Goal: Contribute content: Contribute content

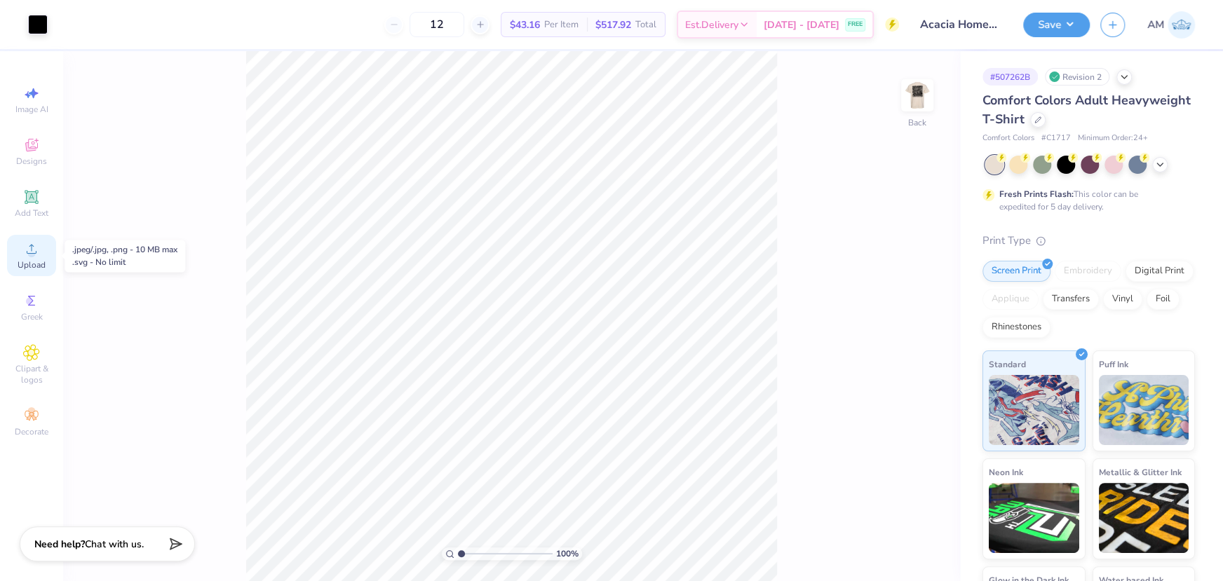
click at [35, 261] on span "Upload" at bounding box center [32, 264] width 28 height 11
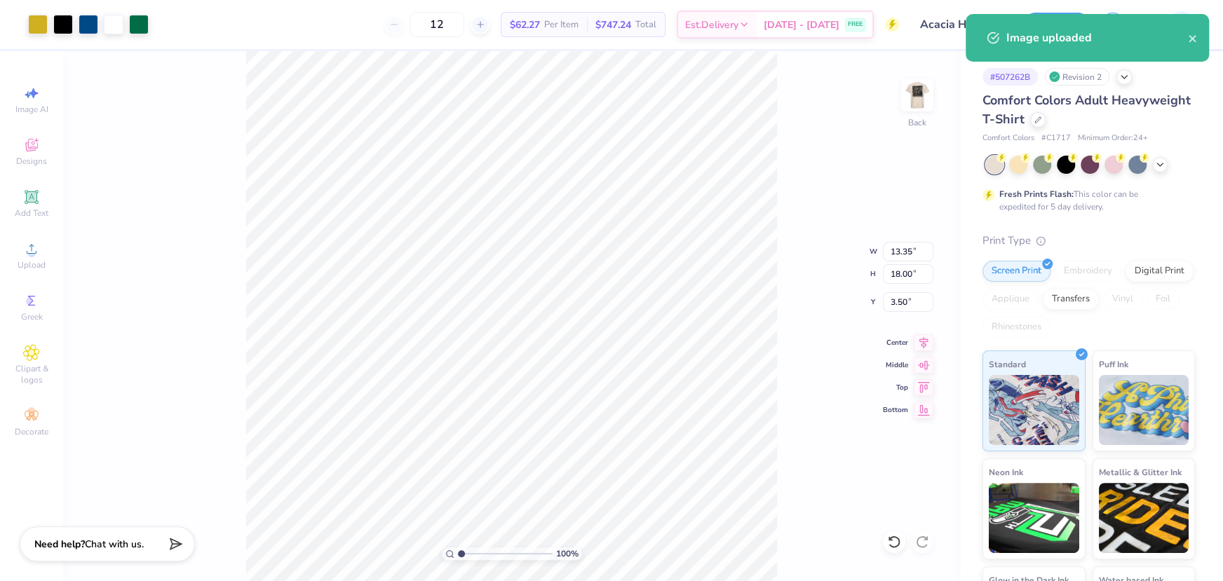
type input "2.97"
type input "4.00"
type input "3.00"
type input "13.35"
type input "18.00"
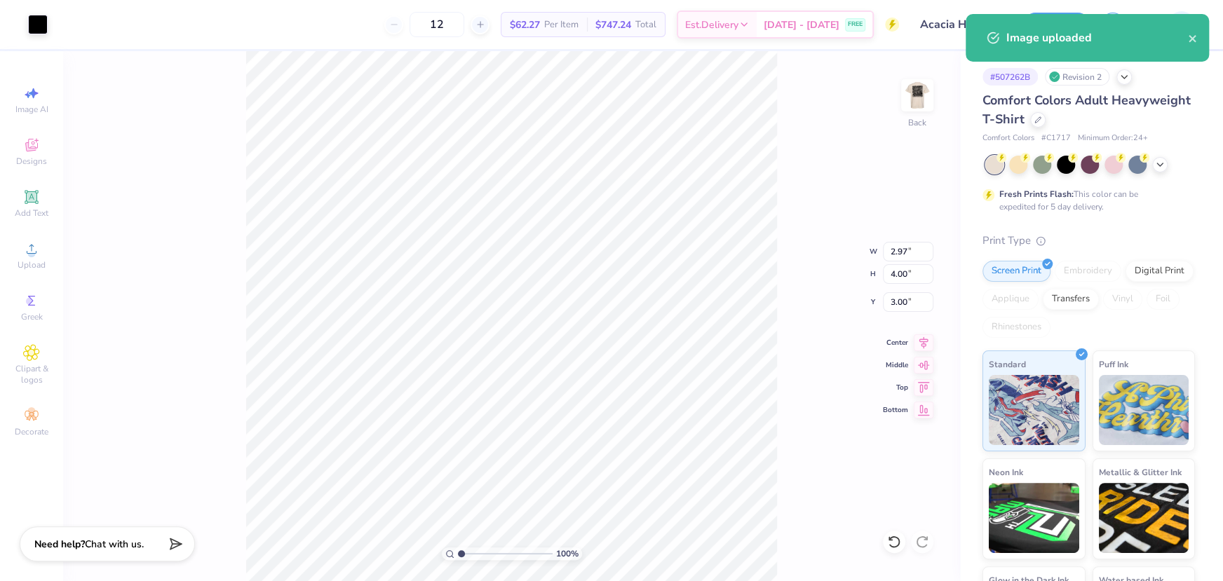
type input "3.50"
click at [896, 276] on input "18.00" at bounding box center [908, 274] width 50 height 20
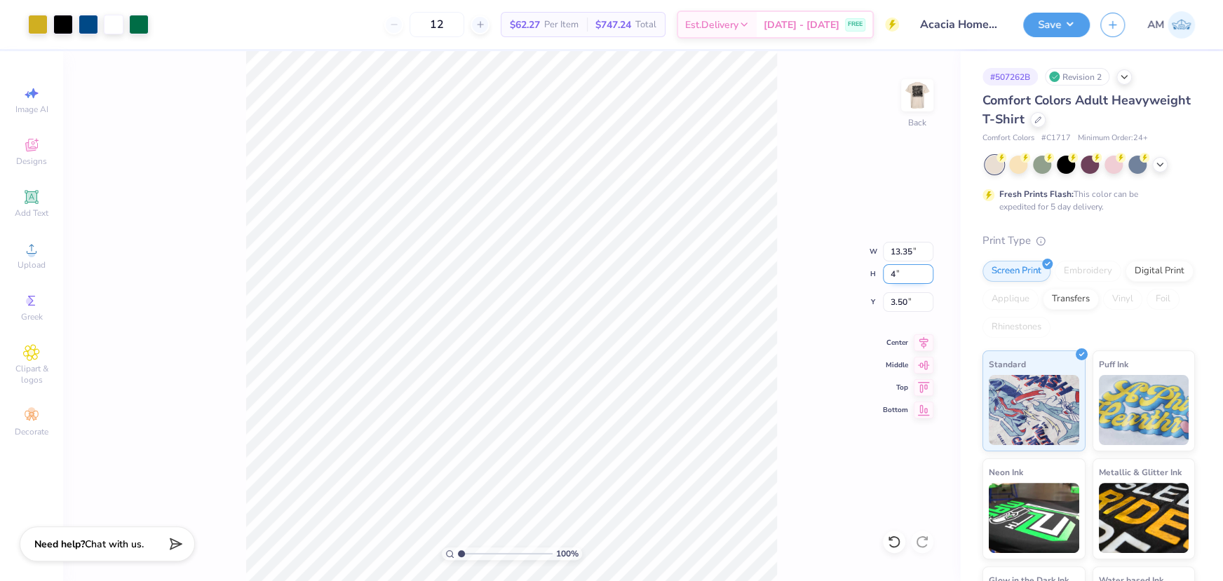
type input "4"
type input "2.97"
type input "4.00"
type input "10.50"
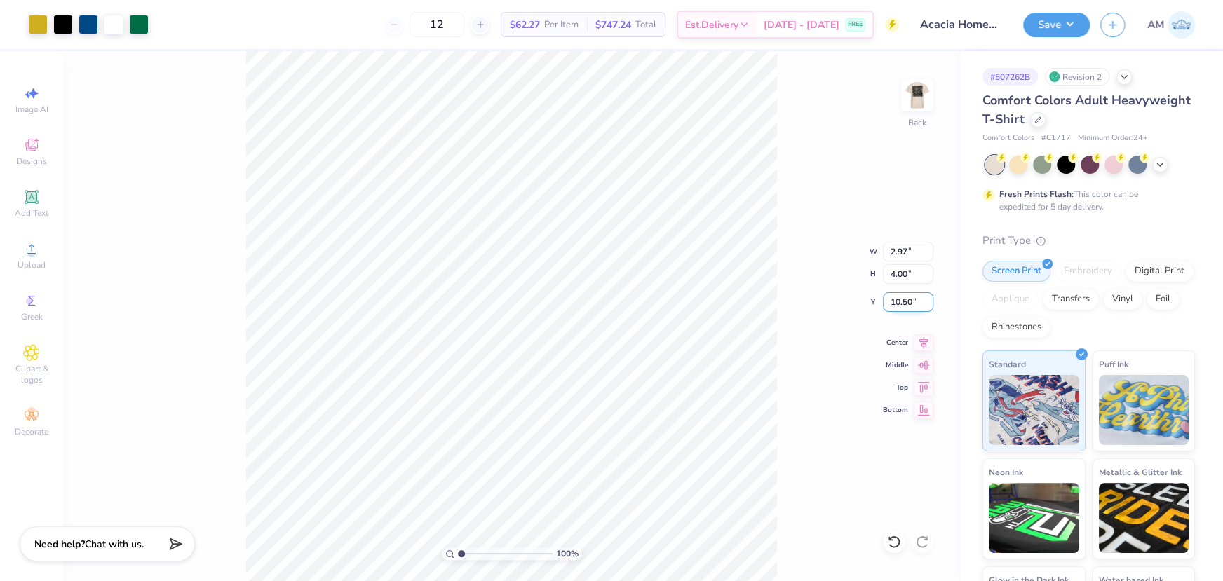
click at [893, 297] on input "10.50" at bounding box center [908, 302] width 50 height 20
type input "3.00"
click at [805, 196] on div "100 % Back W 2.97 2.97 " H 4.00 4.00 " Y 3.00 3.00 " Center Middle Top Bottom" at bounding box center [511, 316] width 897 height 530
click at [911, 100] on img at bounding box center [917, 95] width 56 height 56
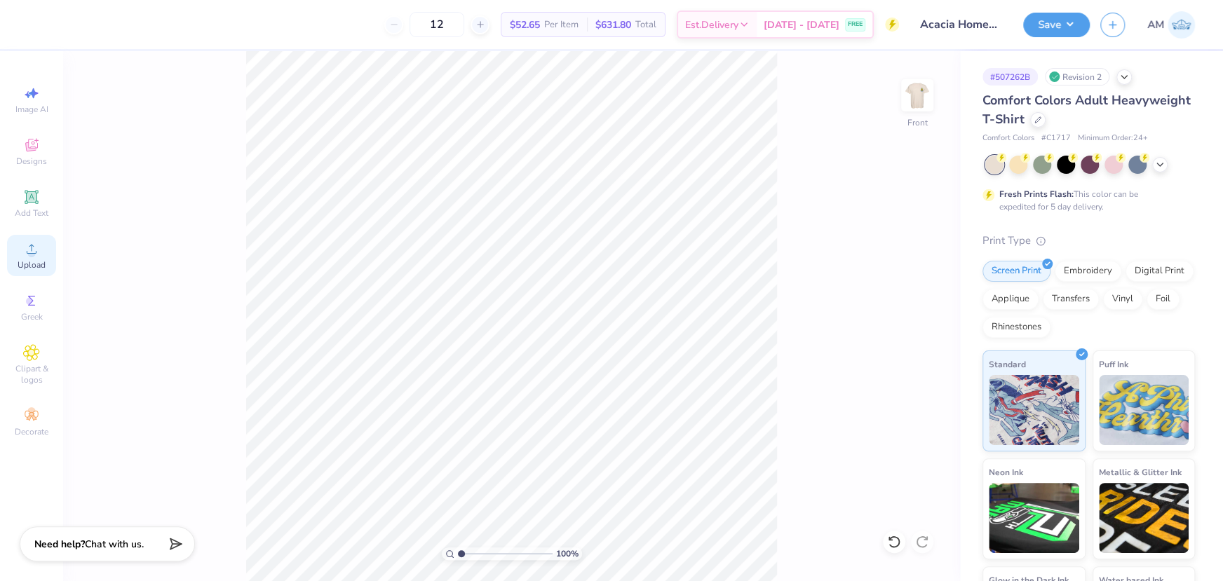
click at [37, 252] on icon at bounding box center [31, 248] width 17 height 17
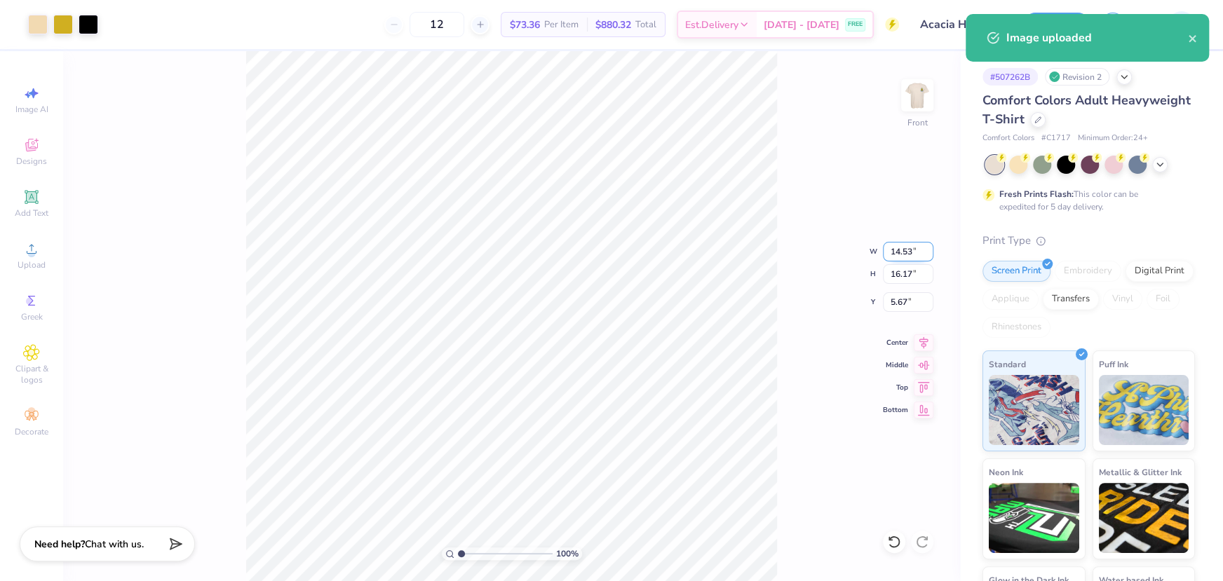
click at [900, 255] on input "14.53" at bounding box center [908, 252] width 50 height 20
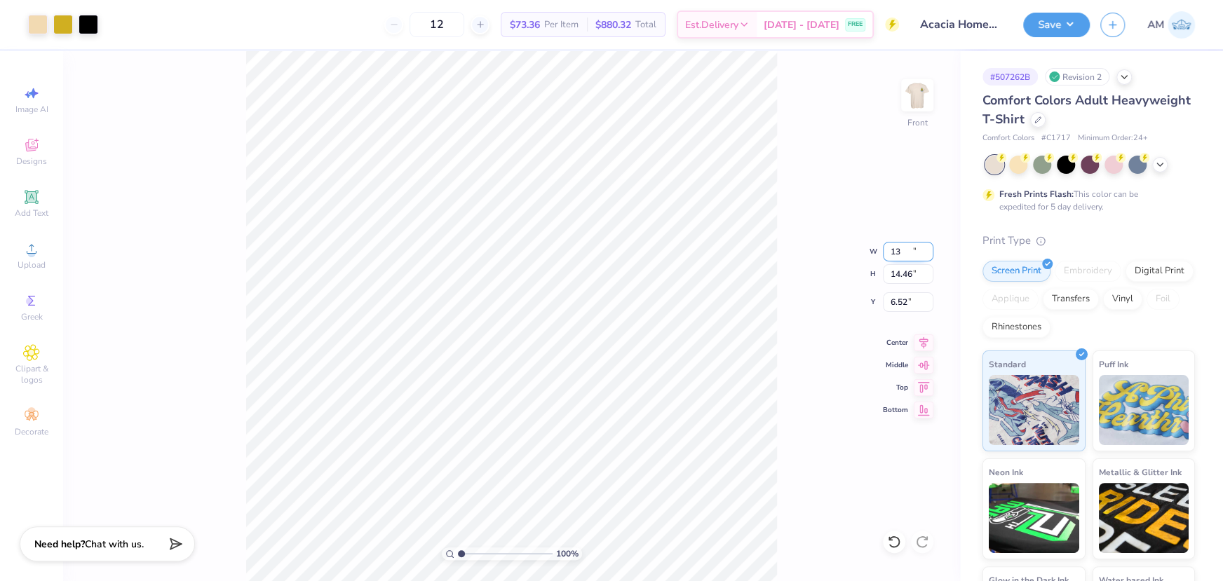
type input "13.00"
type input "14.46"
type input "6.52"
click at [905, 274] on input "14.46" at bounding box center [908, 274] width 50 height 20
type input "13"
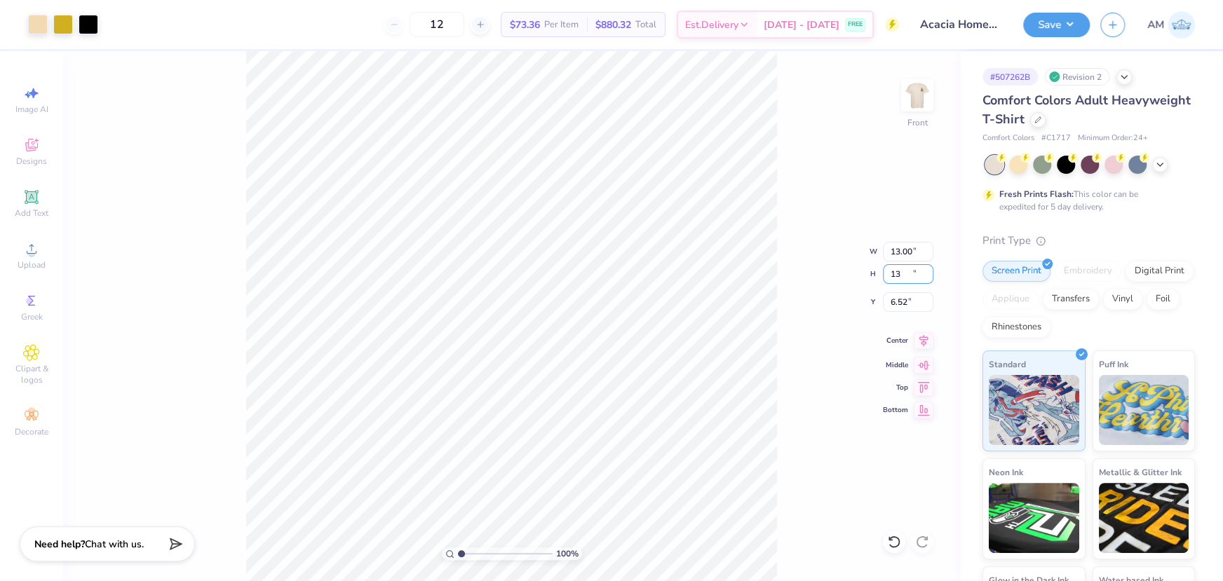
type input "11.68"
type input "13.00"
click at [903, 299] on input "7.25" at bounding box center [908, 302] width 50 height 20
type input "3.00"
drag, startPoint x: 463, startPoint y: 552, endPoint x: 487, endPoint y: 552, distance: 23.8
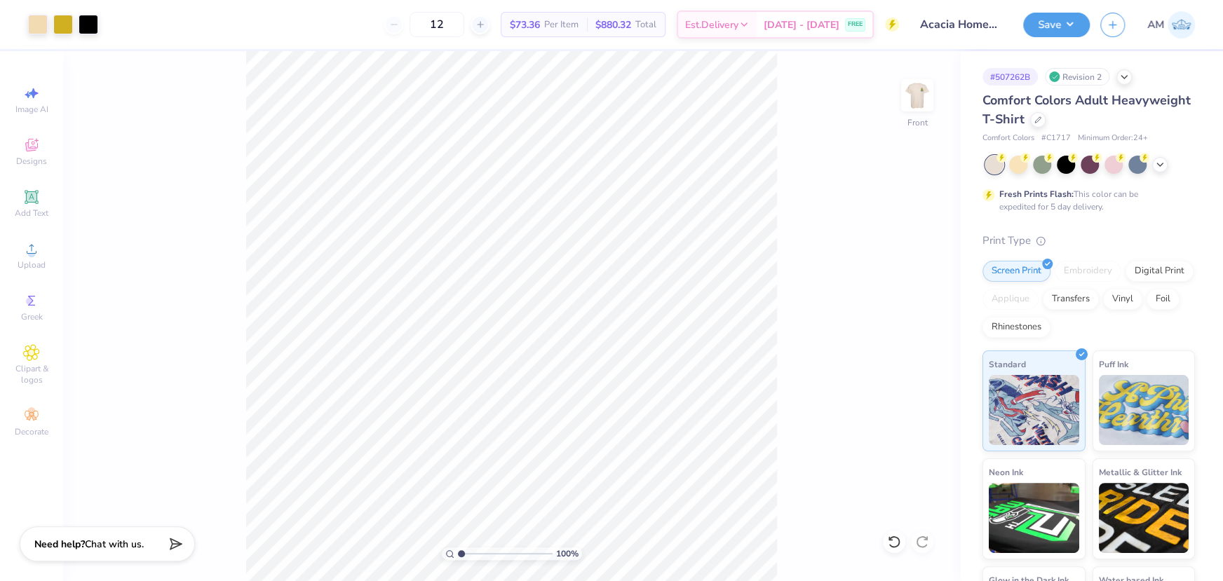
click at [487, 552] on input "range" at bounding box center [505, 554] width 95 height 13
drag, startPoint x: 487, startPoint y: 555, endPoint x: 425, endPoint y: 560, distance: 61.9
type input "1"
click at [458, 560] on input "range" at bounding box center [505, 554] width 95 height 13
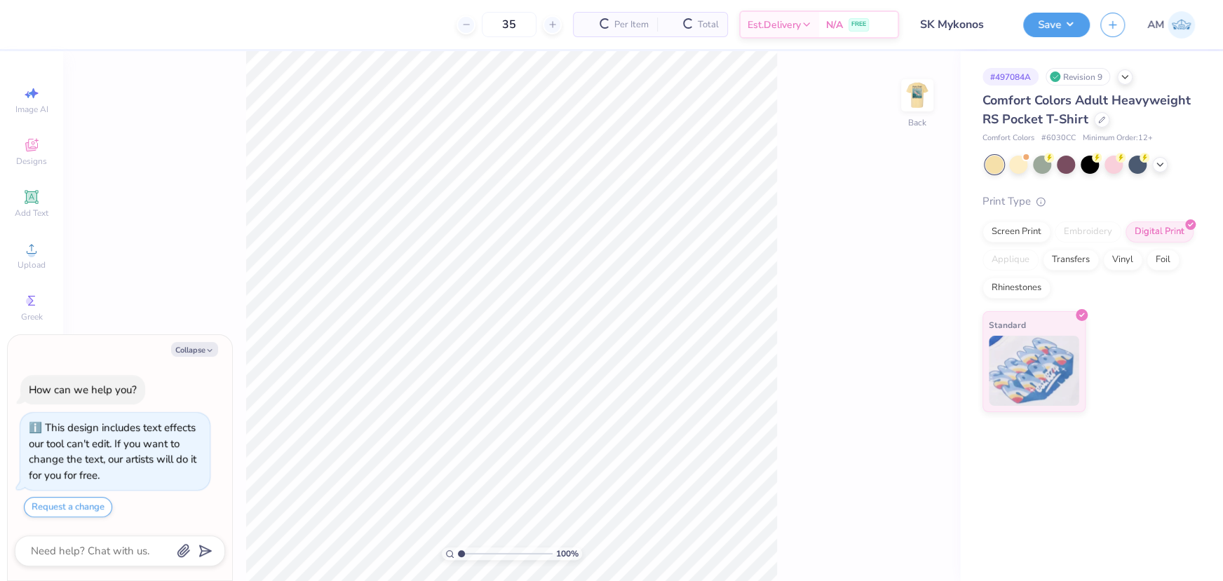
type textarea "x"
drag, startPoint x: 462, startPoint y: 550, endPoint x: 479, endPoint y: 552, distance: 17.0
type input "2.96"
click at [479, 552] on input "range" at bounding box center [505, 554] width 95 height 13
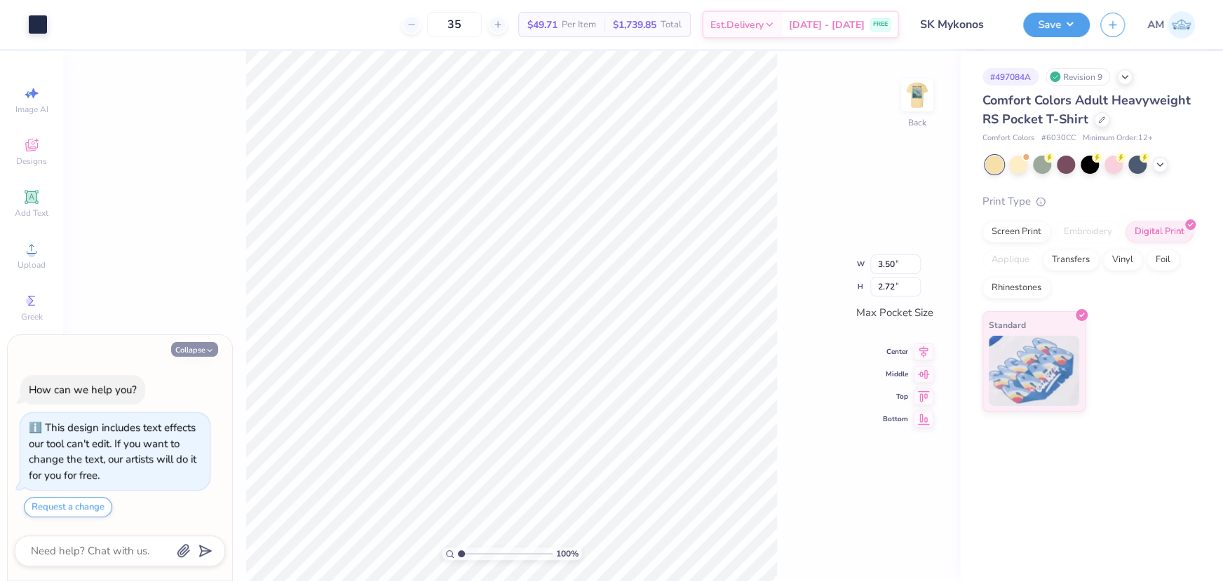
click at [197, 350] on button "Collapse" at bounding box center [194, 349] width 47 height 15
type textarea "x"
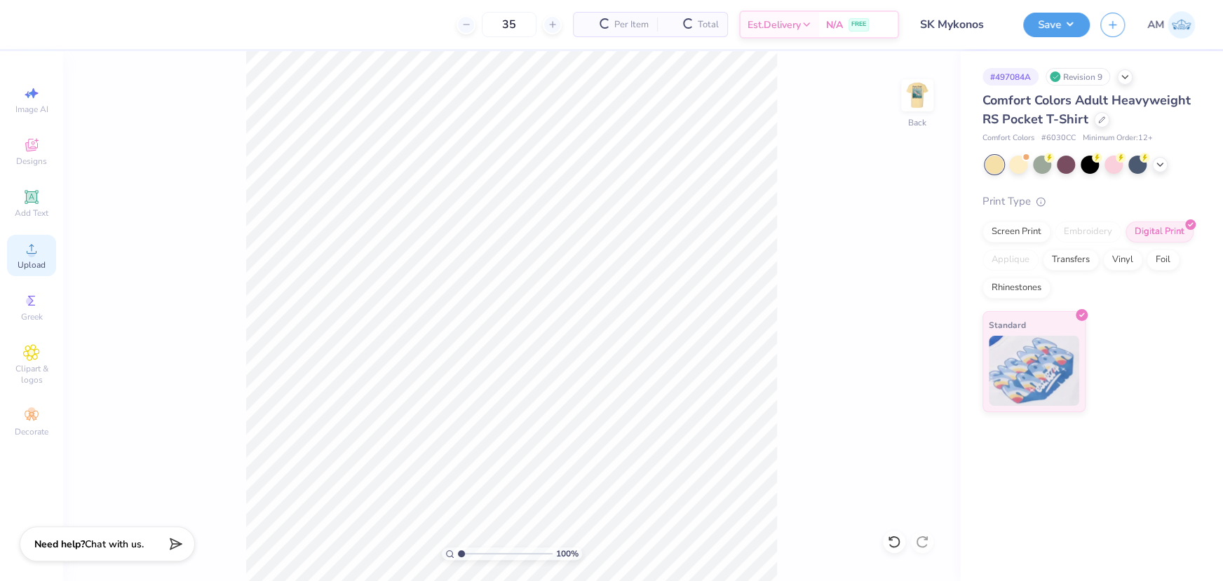
click at [35, 255] on icon at bounding box center [31, 248] width 17 height 17
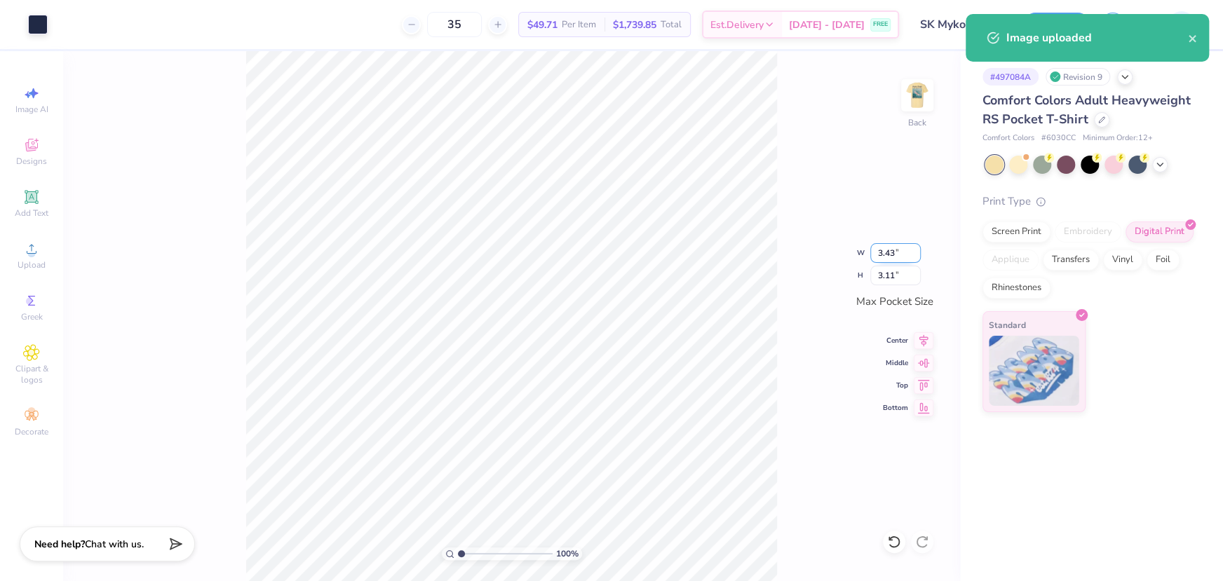
click at [887, 249] on input "3.43" at bounding box center [895, 253] width 50 height 20
type input "3.50"
type input "3.17"
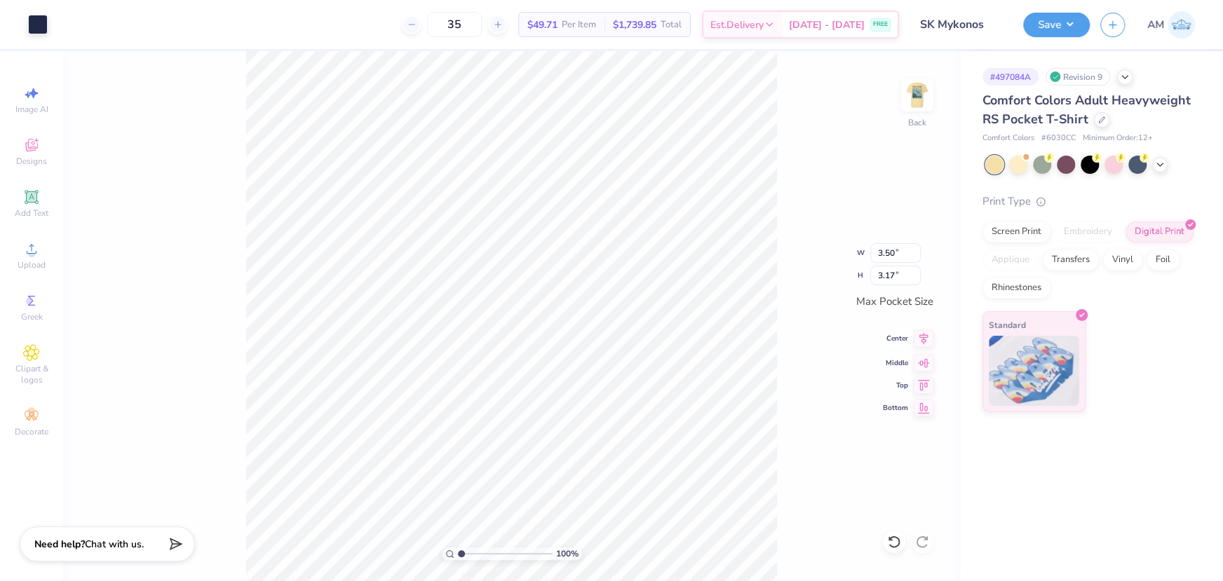
click at [925, 335] on icon at bounding box center [923, 339] width 9 height 12
click at [928, 362] on icon at bounding box center [924, 361] width 20 height 17
click at [782, 299] on div "100 % Back W 3.50 3.50 " H 3.17 3.17 " Max Pocket Size Center Middle Top Bottom" at bounding box center [511, 316] width 897 height 530
drag, startPoint x: 461, startPoint y: 555, endPoint x: 479, endPoint y: 551, distance: 18.6
type input "2.83"
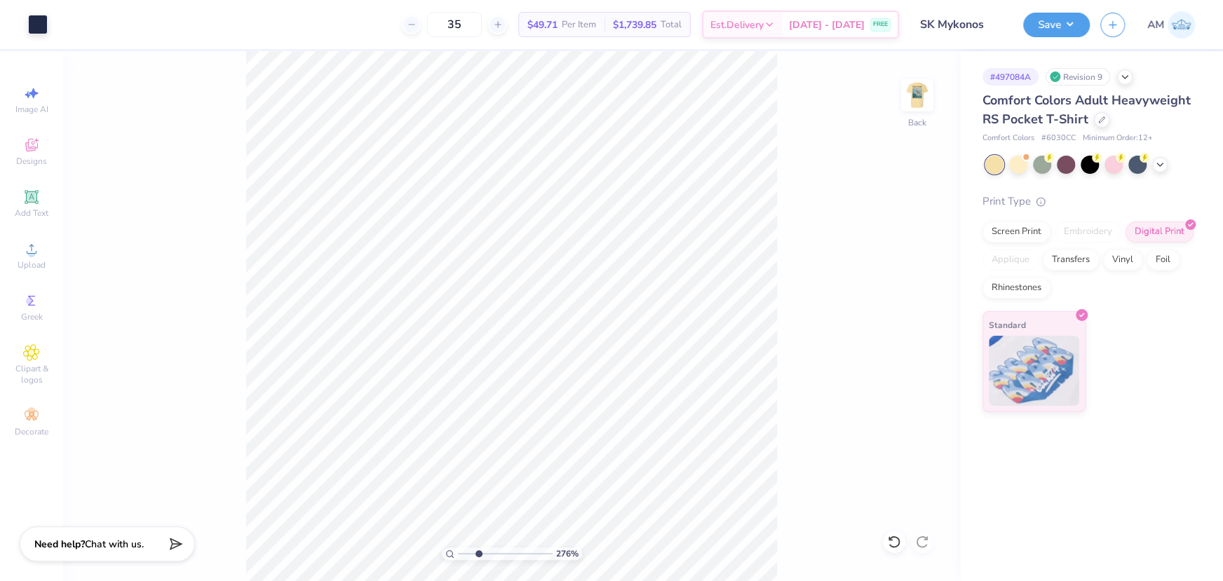
click at [477, 554] on input "range" at bounding box center [505, 554] width 95 height 13
click at [836, 391] on div "283 % Back" at bounding box center [511, 316] width 897 height 530
click at [29, 262] on span "Upload" at bounding box center [32, 264] width 28 height 11
click at [782, 395] on div "283 % Back W 3.43 3.43 " H 3.12 3.12 " Max Pocket Size Center Middle Top Bottom" at bounding box center [511, 316] width 897 height 530
click at [548, 154] on div "283 % Back" at bounding box center [511, 316] width 897 height 530
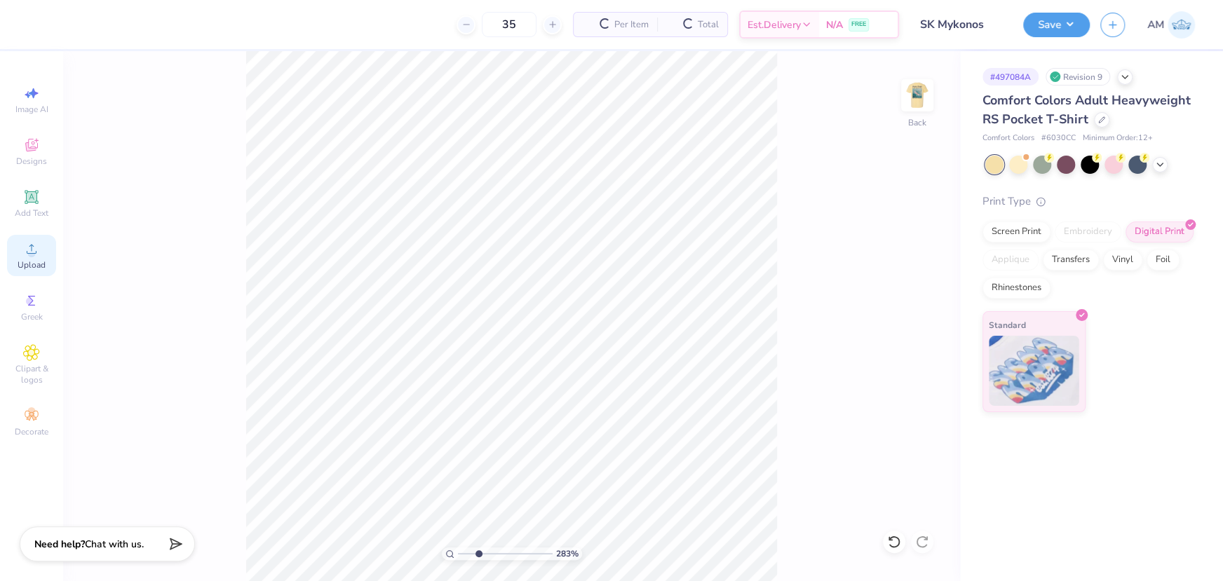
click at [43, 252] on div "Upload" at bounding box center [31, 255] width 49 height 41
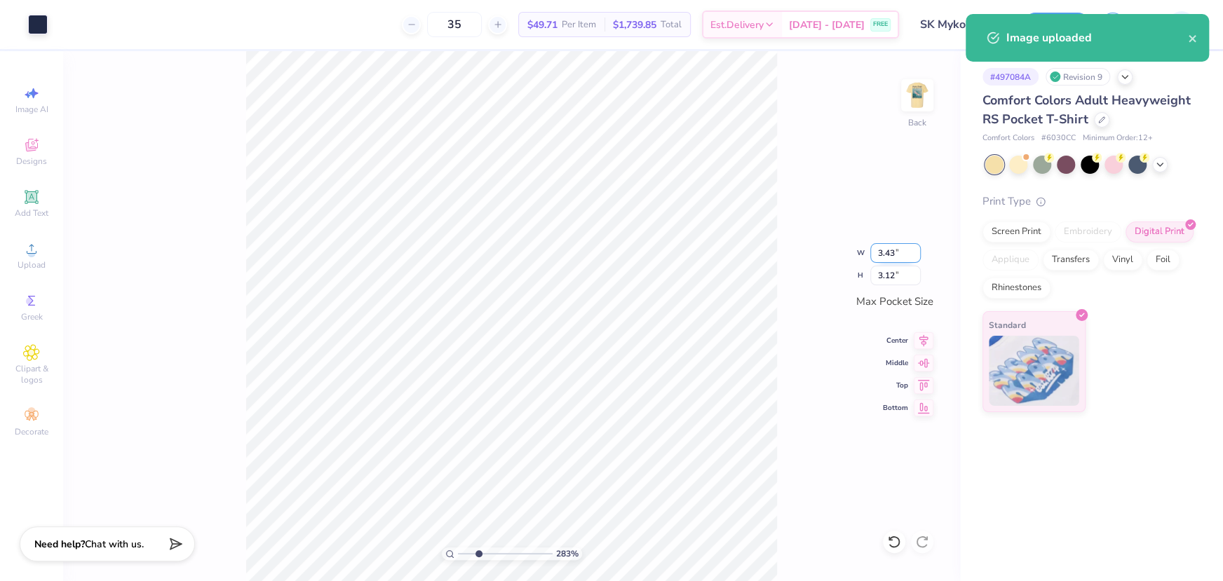
click at [888, 251] on input "3.43" at bounding box center [895, 253] width 50 height 20
type input "3.50"
type input "3.18"
click at [925, 342] on icon at bounding box center [924, 338] width 20 height 17
click at [923, 361] on icon at bounding box center [924, 360] width 12 height 9
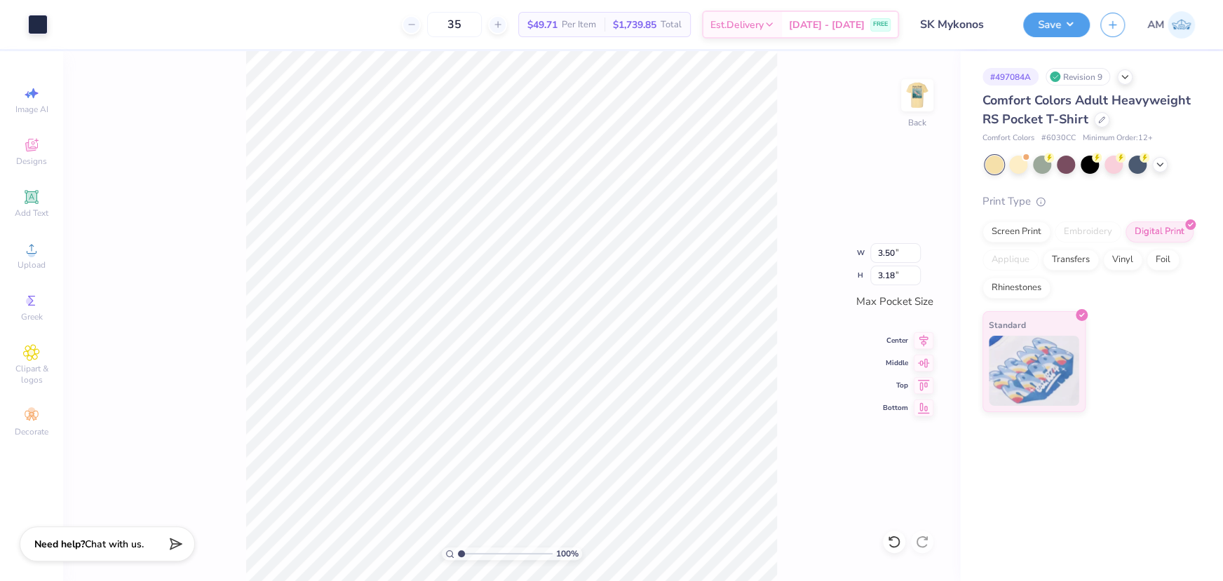
drag, startPoint x: 479, startPoint y: 554, endPoint x: 448, endPoint y: 549, distance: 31.2
click at [458, 557] on input "range" at bounding box center [505, 554] width 95 height 13
type input "1"
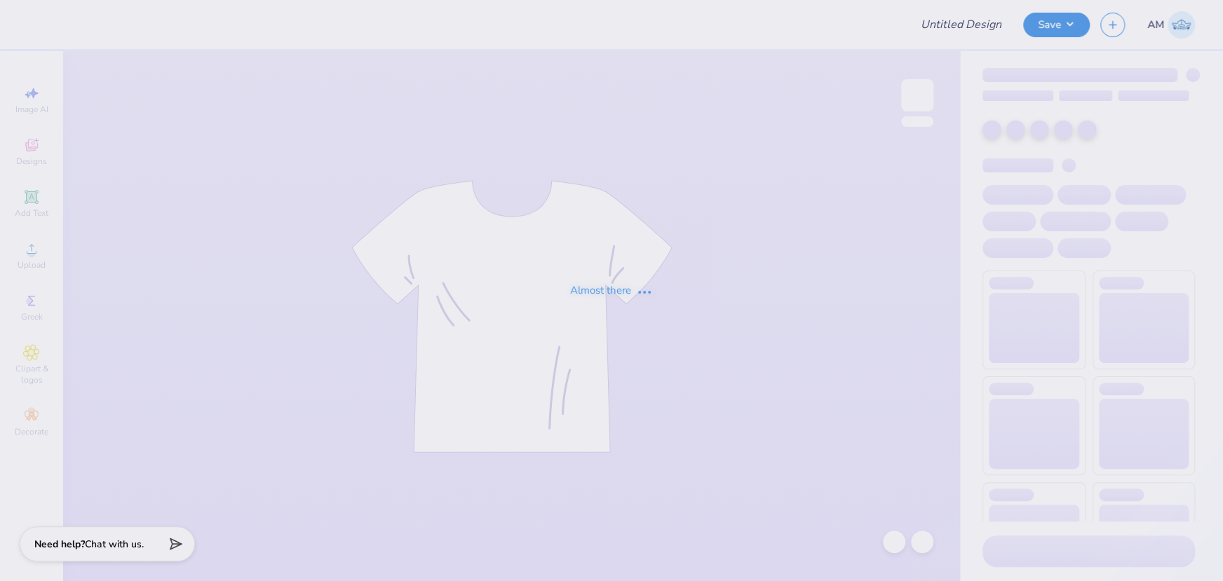
type input "Pepperdine Law: Custom Sweatshirts"
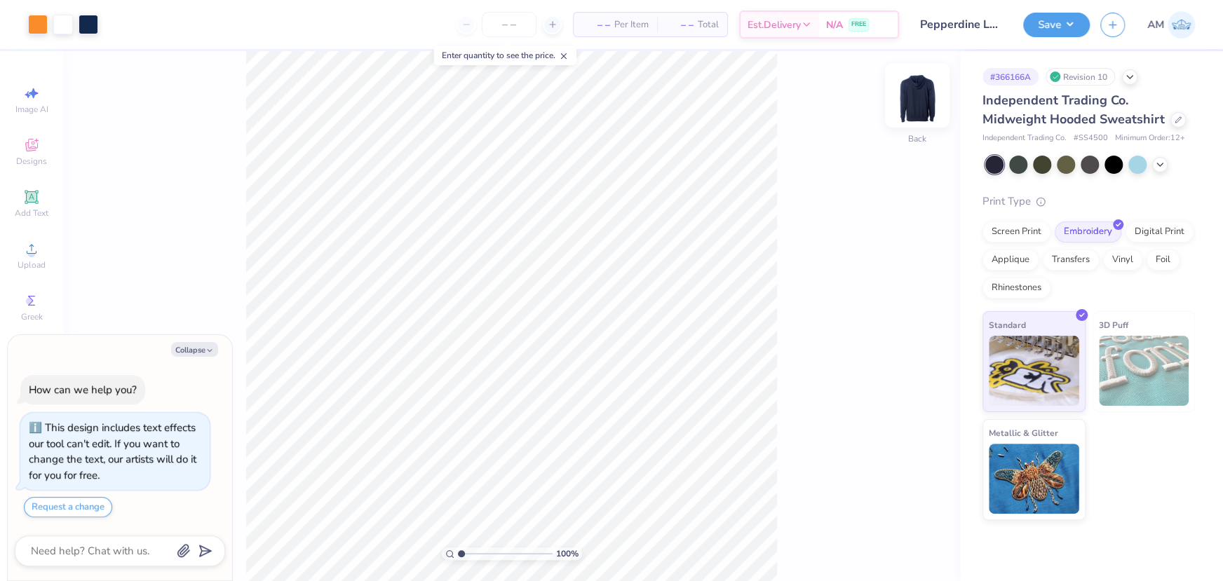
click at [930, 104] on img at bounding box center [917, 95] width 56 height 56
type textarea "x"
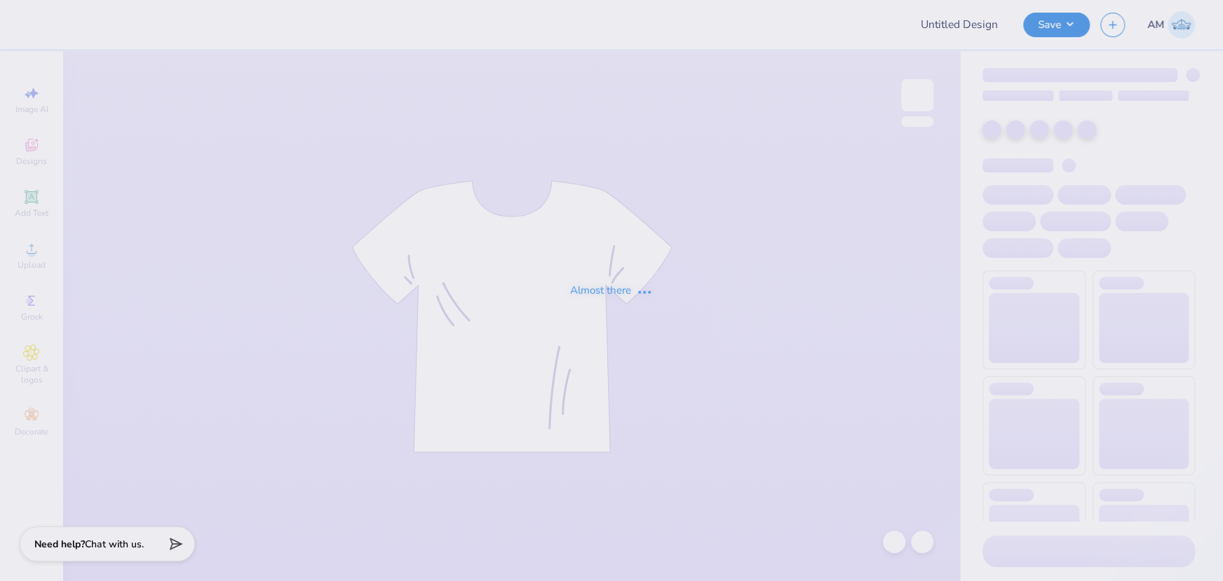
type input "Pepperdine Law: Custom Sweatshirts"
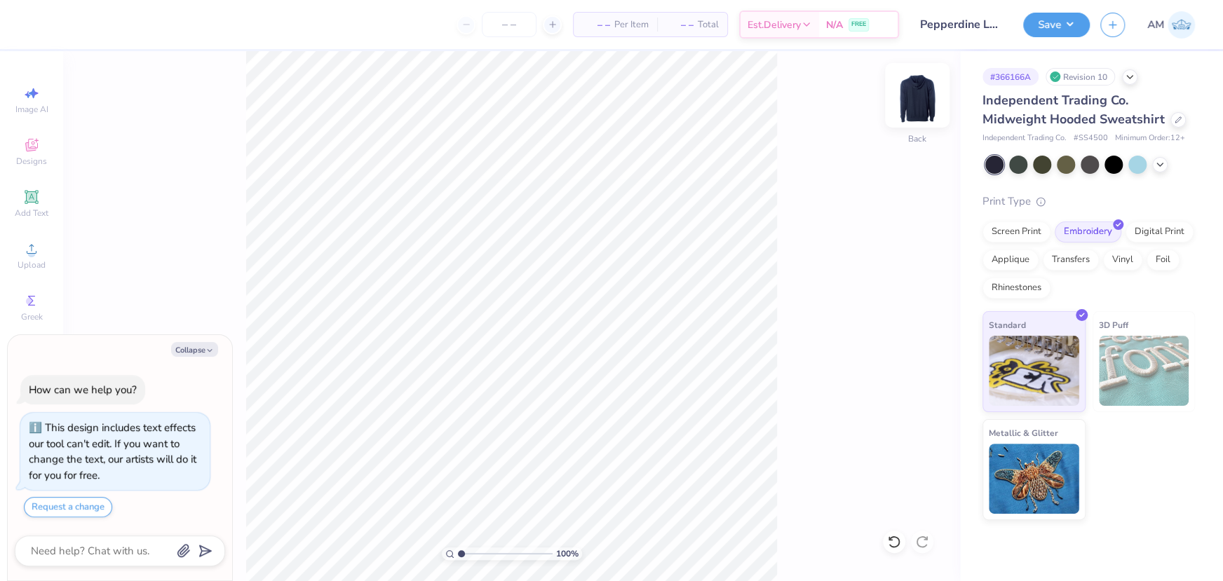
click at [909, 96] on img at bounding box center [917, 95] width 56 height 56
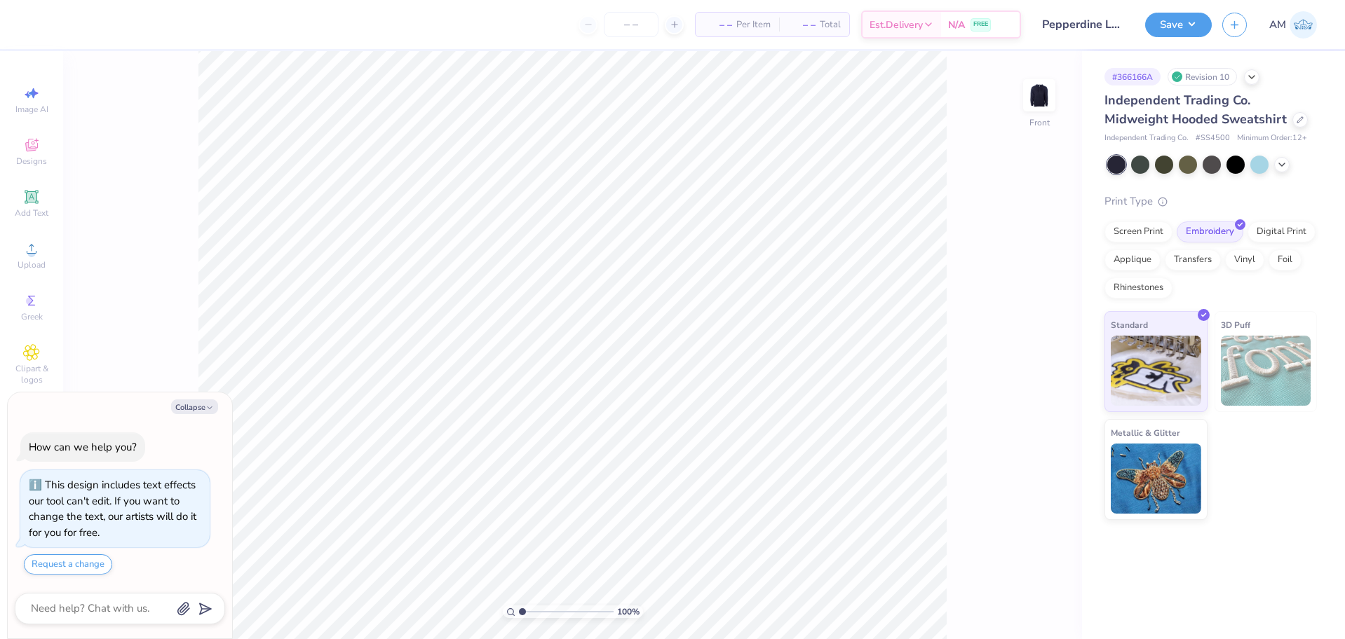
type textarea "x"
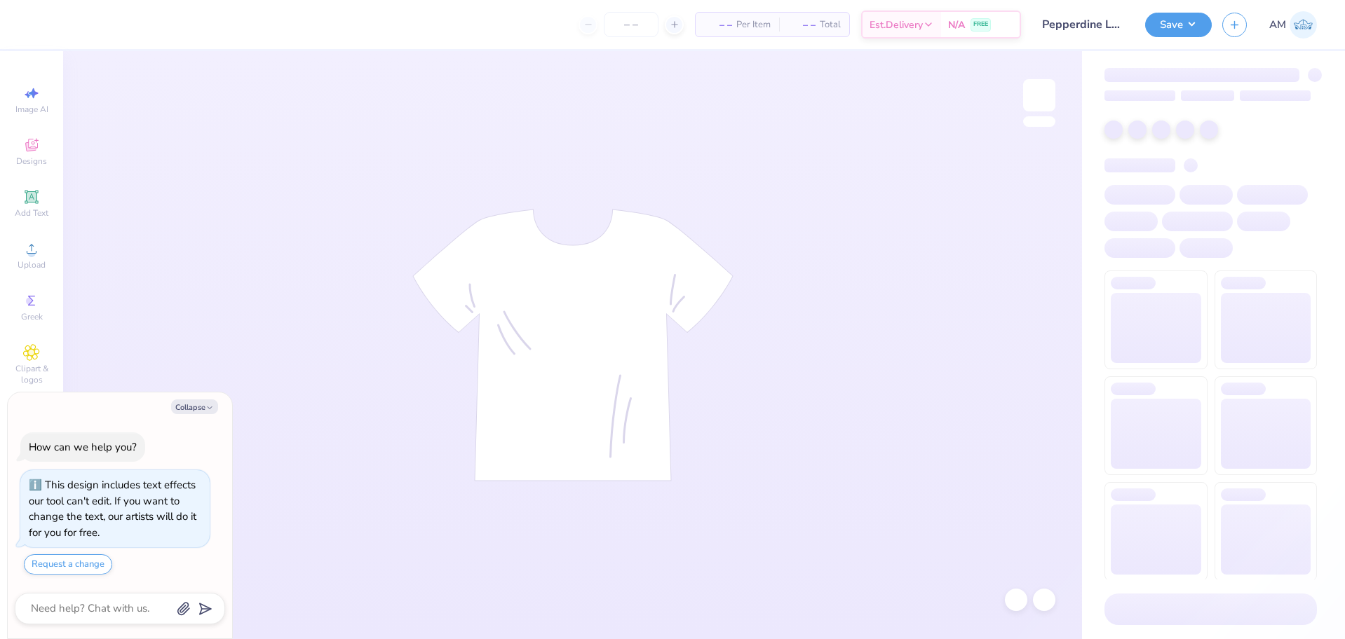
type textarea "x"
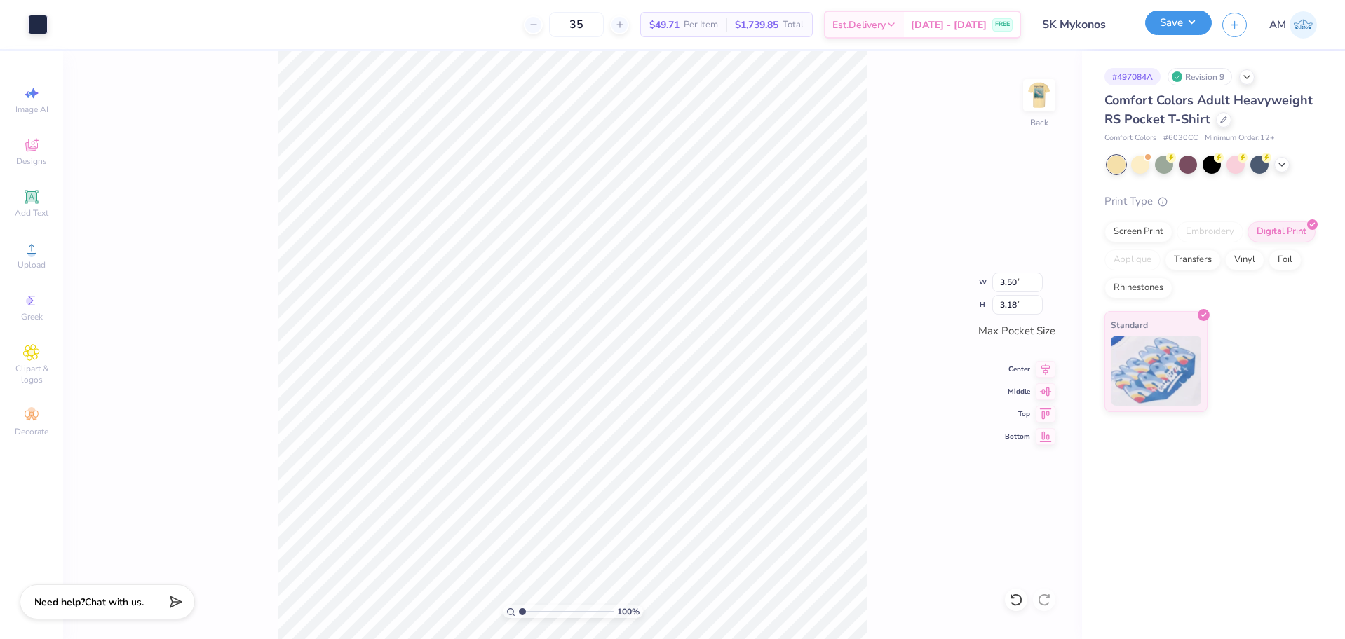
click at [1169, 27] on button "Save" at bounding box center [1178, 23] width 67 height 25
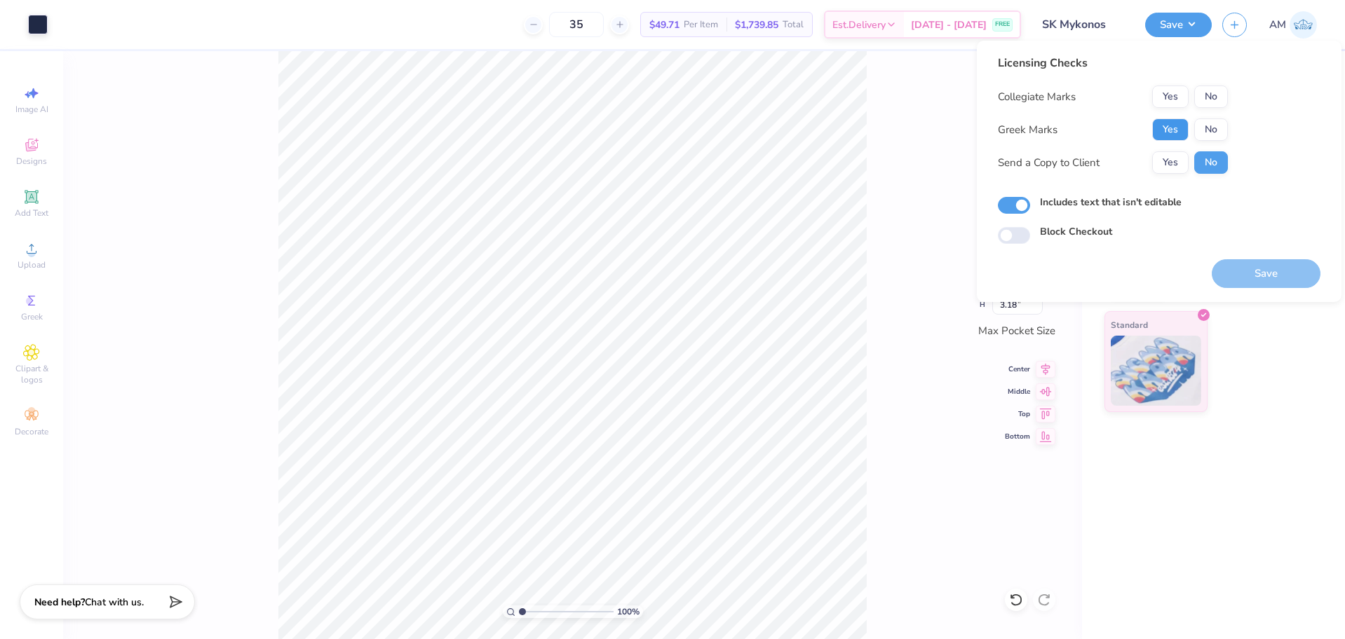
click at [1172, 135] on button "Yes" at bounding box center [1170, 129] width 36 height 22
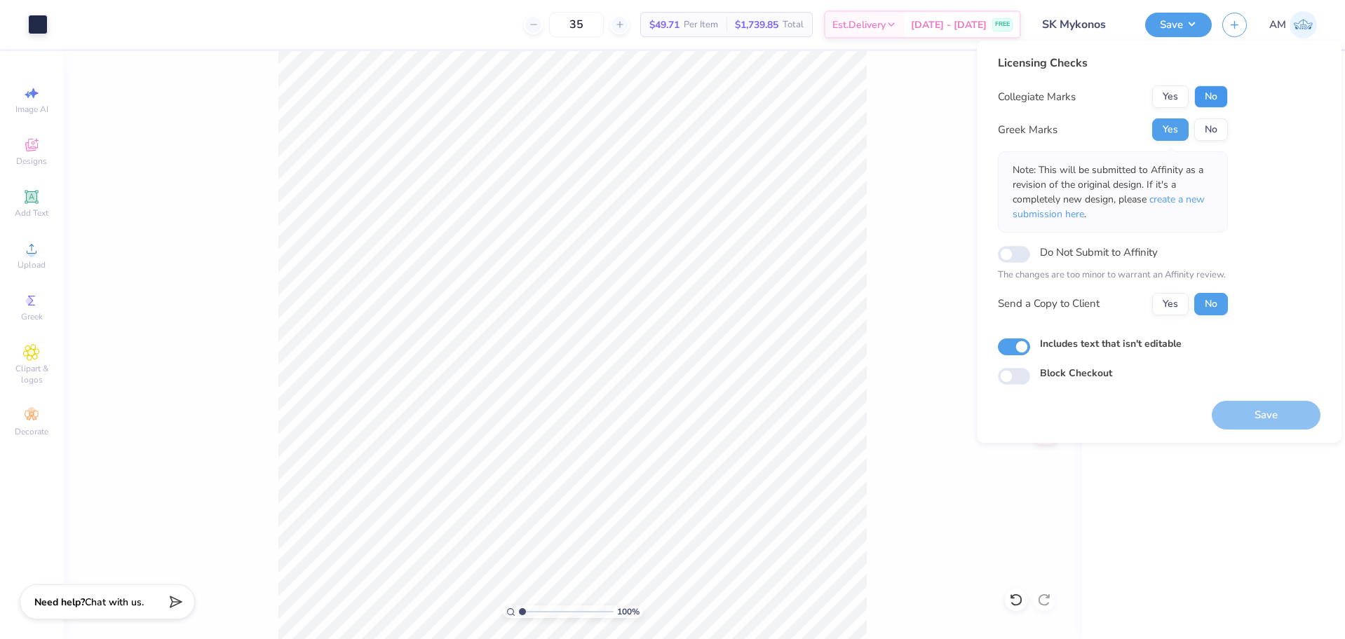
click at [1213, 97] on button "No" at bounding box center [1211, 97] width 34 height 22
click at [1174, 303] on button "Yes" at bounding box center [1170, 304] width 36 height 22
click at [1180, 20] on button "Save" at bounding box center [1178, 23] width 67 height 25
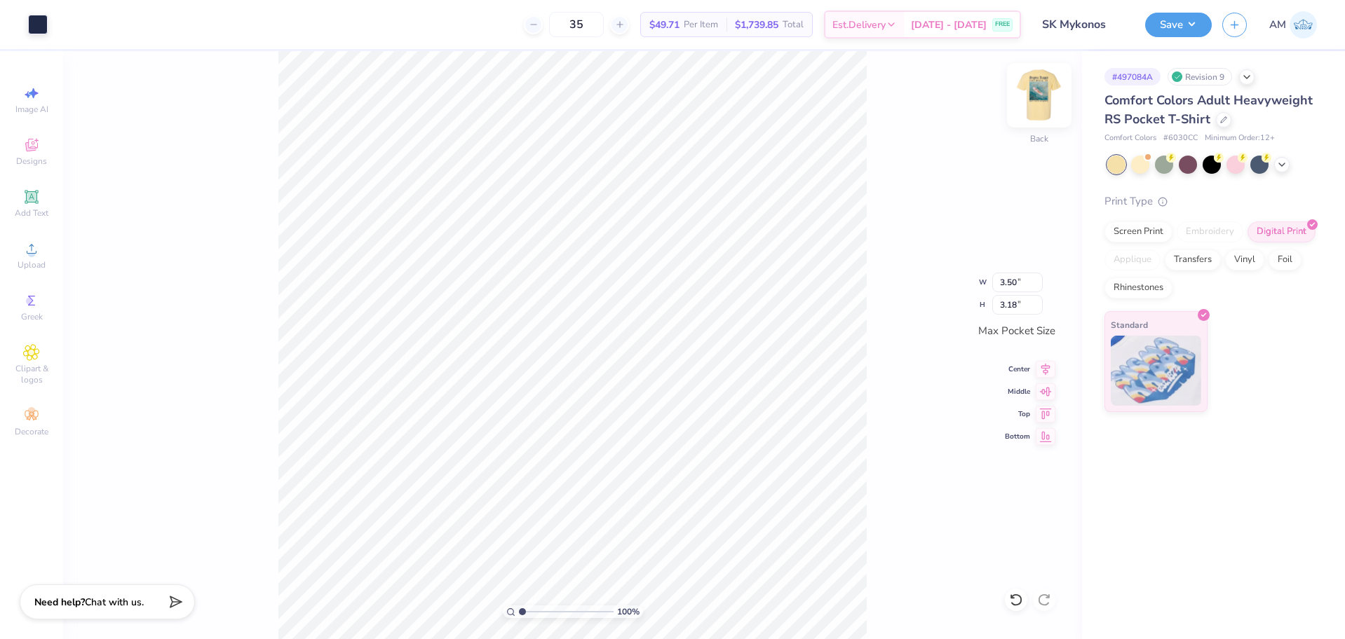
click at [1029, 107] on img at bounding box center [1039, 95] width 56 height 56
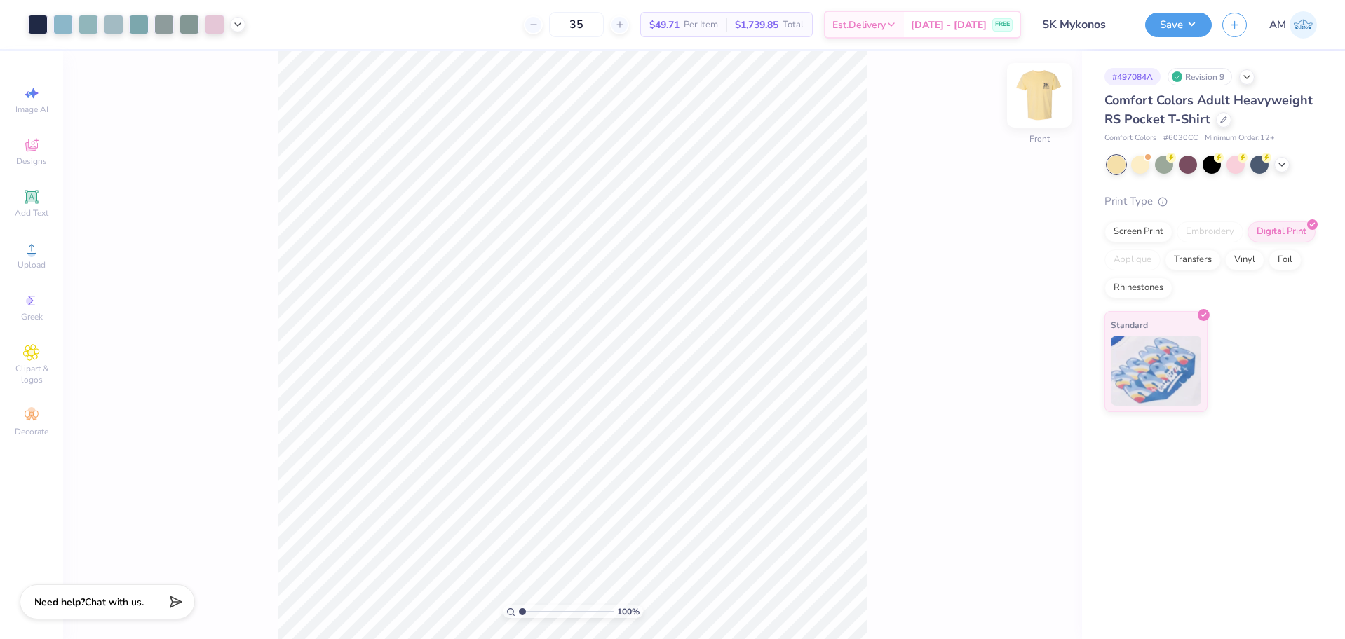
click at [1038, 107] on img at bounding box center [1039, 95] width 56 height 56
click at [1046, 103] on img at bounding box center [1039, 95] width 56 height 56
click at [1046, 103] on img at bounding box center [1039, 95] width 28 height 28
click at [1167, 32] on button "Save" at bounding box center [1178, 23] width 67 height 25
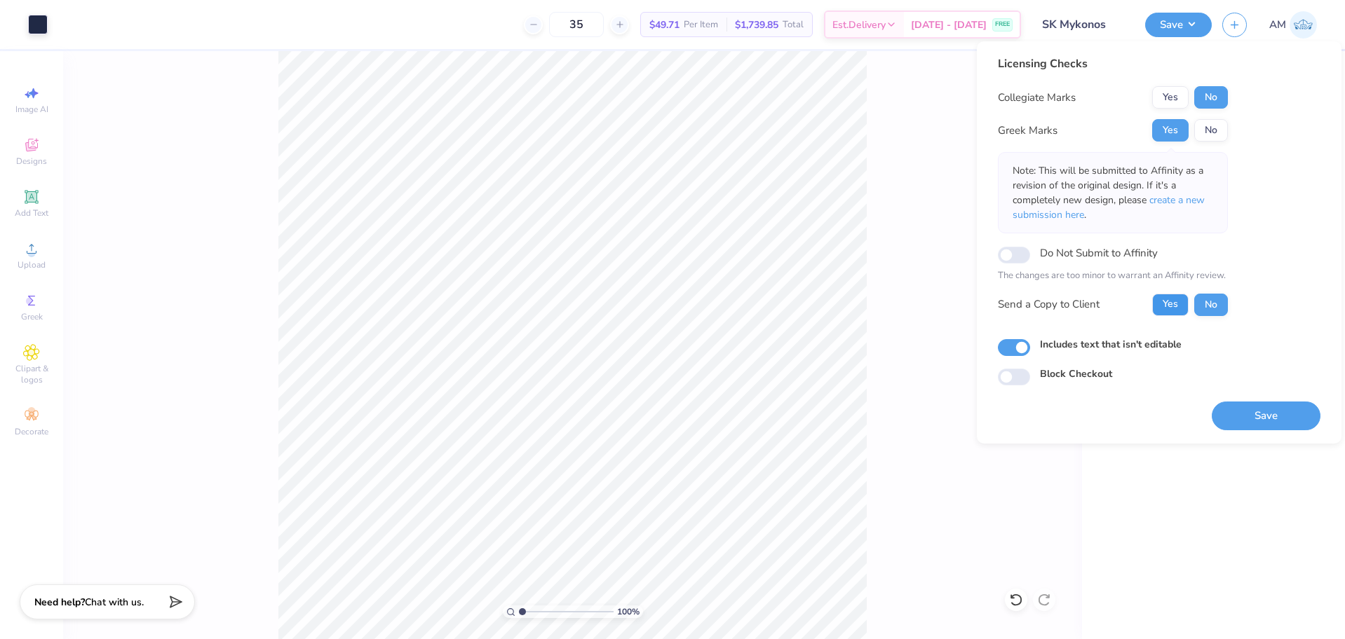
click at [1168, 301] on button "Yes" at bounding box center [1170, 305] width 36 height 22
click at [1246, 410] on button "Save" at bounding box center [1266, 416] width 109 height 29
